Goal: Information Seeking & Learning: Learn about a topic

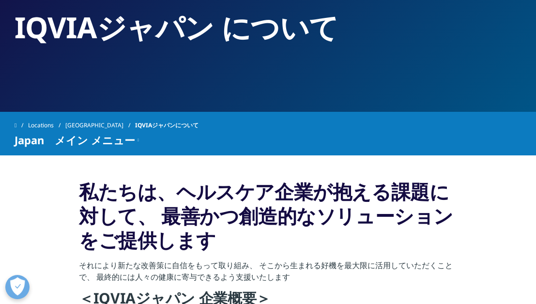
scroll to position [97, 0]
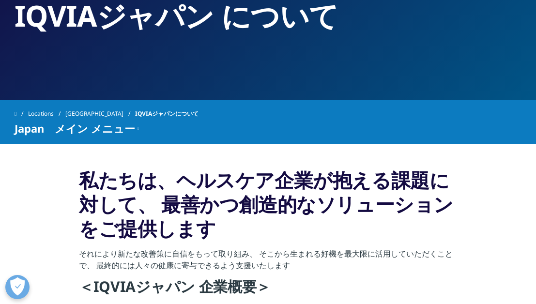
click at [78, 110] on link "[GEOGRAPHIC_DATA]" at bounding box center [100, 113] width 70 height 17
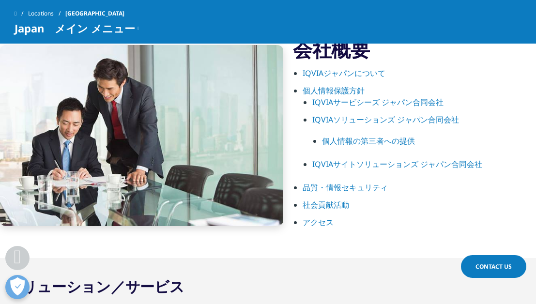
scroll to position [630, 0]
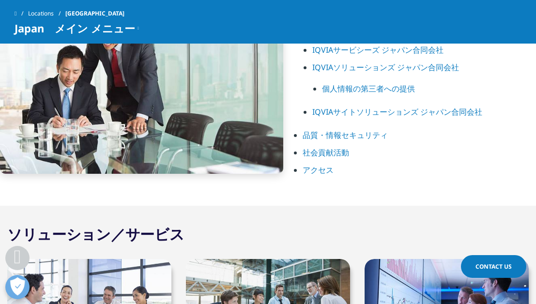
click at [331, 133] on link "品質・情報セキュリティ" at bounding box center [345, 135] width 85 height 11
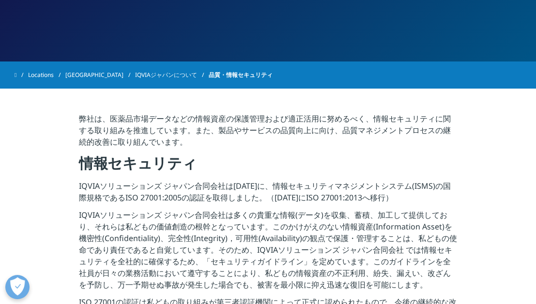
scroll to position [97, 0]
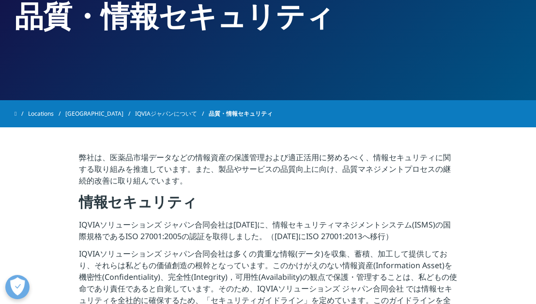
click at [79, 116] on link "[GEOGRAPHIC_DATA]" at bounding box center [100, 113] width 70 height 17
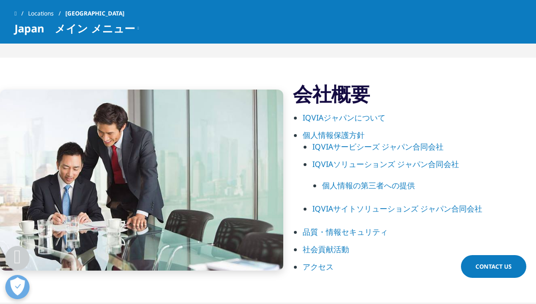
scroll to position [581, 0]
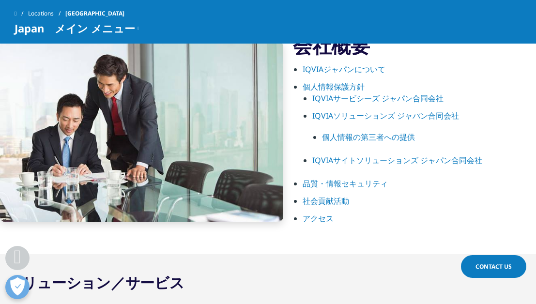
click at [328, 85] on link "個人情報保護方針" at bounding box center [334, 86] width 62 height 11
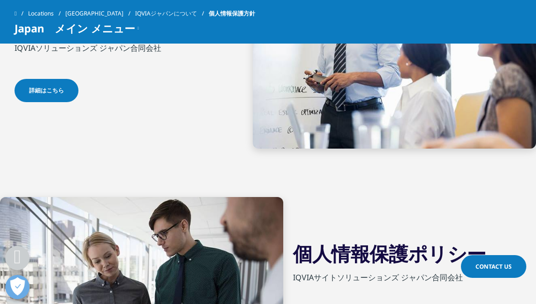
scroll to position [388, 0]
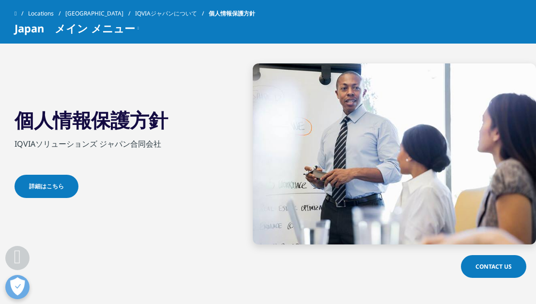
click at [37, 182] on span "詳細はこちら" at bounding box center [46, 186] width 35 height 9
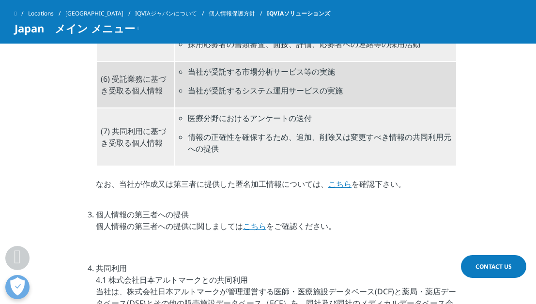
scroll to position [1259, 0]
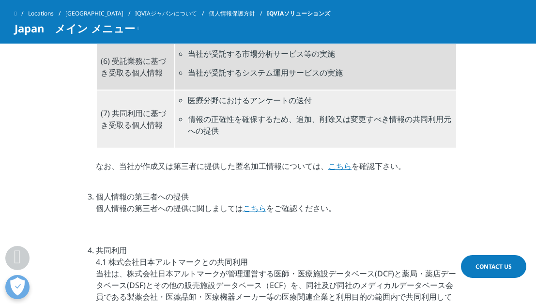
click at [254, 206] on link "こちら" at bounding box center [254, 208] width 23 height 11
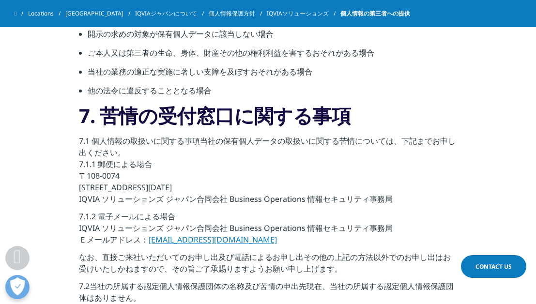
scroll to position [2228, 0]
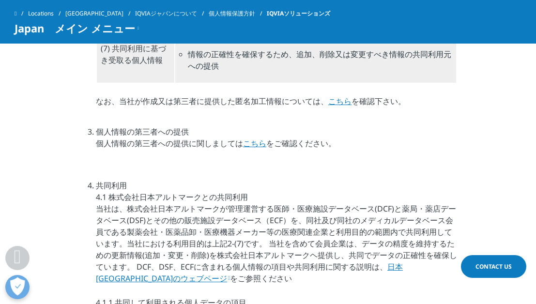
scroll to position [1373, 0]
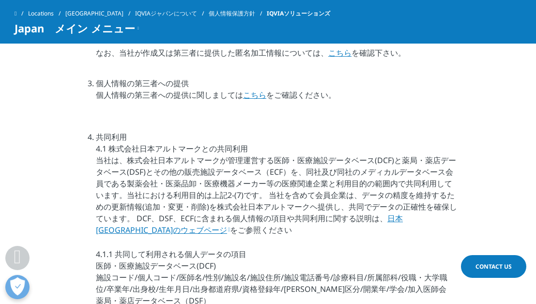
click at [403, 217] on link "日本アルトマークのウェブページ" at bounding box center [249, 224] width 307 height 22
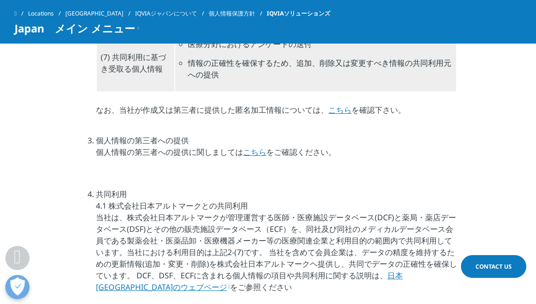
scroll to position [1179, 0]
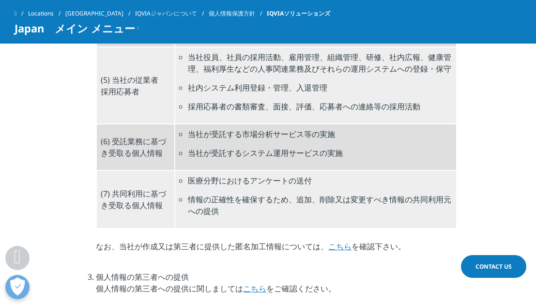
click at [340, 241] on link "こちら" at bounding box center [339, 246] width 23 height 11
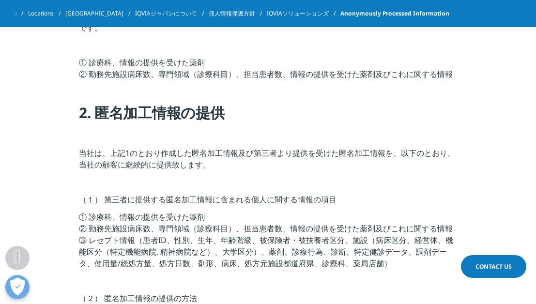
scroll to position [291, 0]
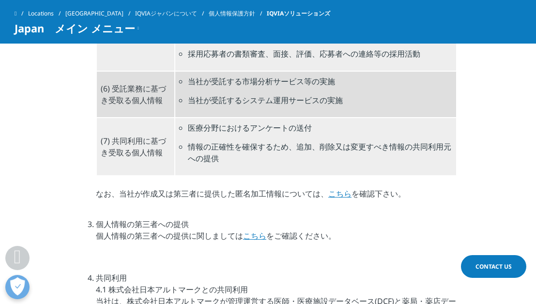
scroll to position [1276, 0]
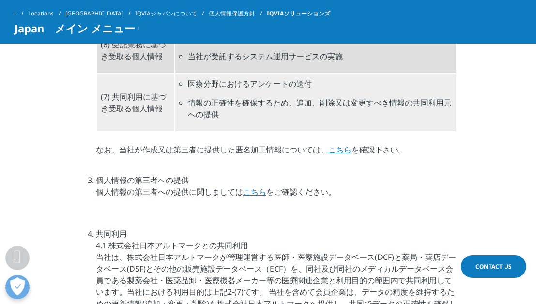
click at [254, 190] on link "こちら" at bounding box center [254, 191] width 23 height 11
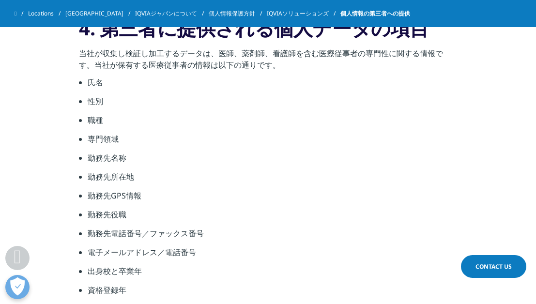
scroll to position [581, 0]
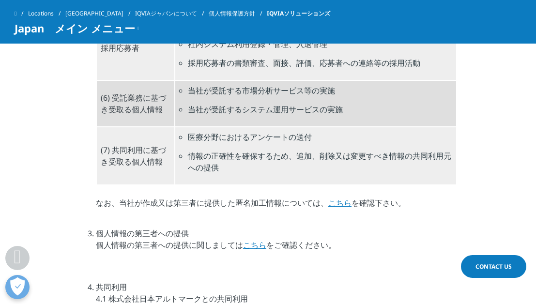
scroll to position [1223, 0]
click at [338, 202] on link "こちら" at bounding box center [339, 203] width 23 height 11
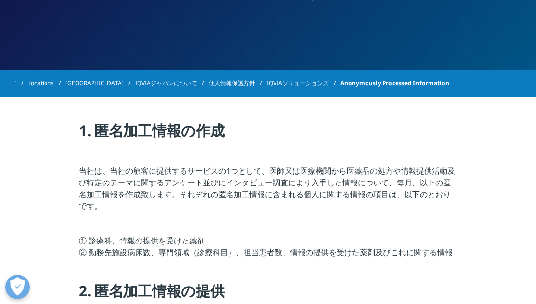
scroll to position [145, 0]
